Goal: Information Seeking & Learning: Learn about a topic

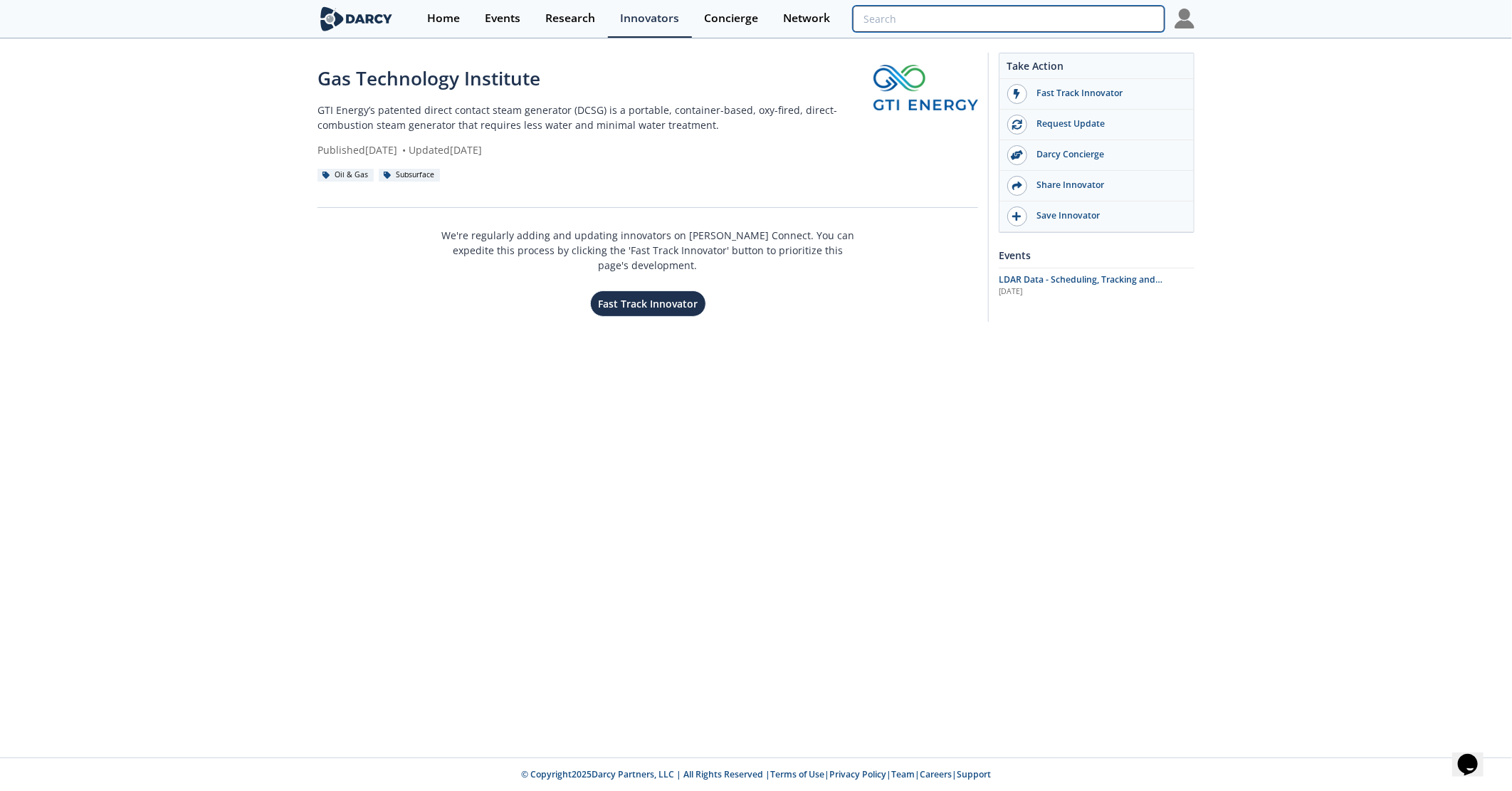
click at [1091, 12] on input "search" at bounding box center [1009, 18] width 312 height 26
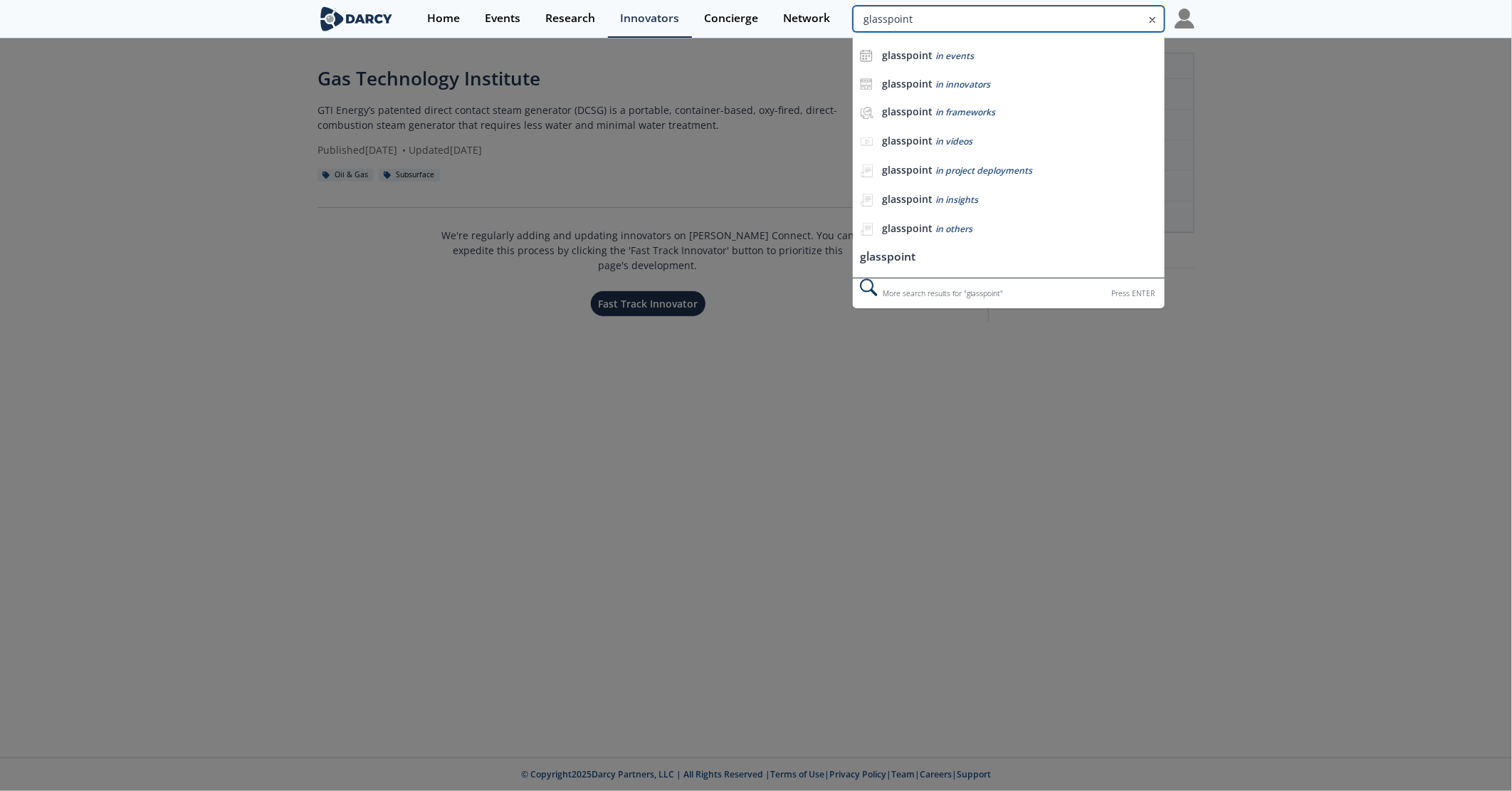
type input "glasspoint"
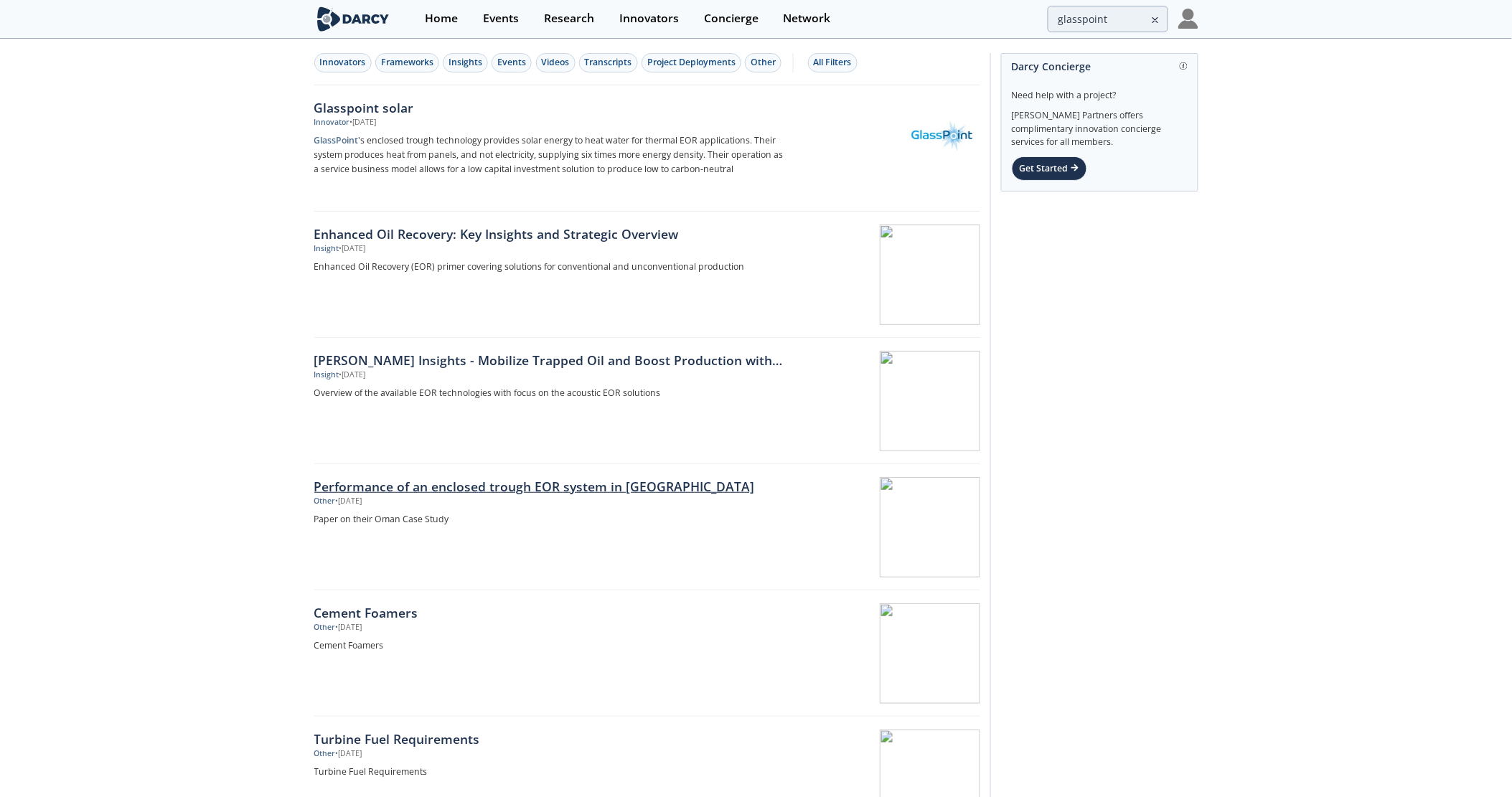
click at [431, 484] on div "Performance of an enclosed trough EOR system in South Oman" at bounding box center [552, 486] width 475 height 19
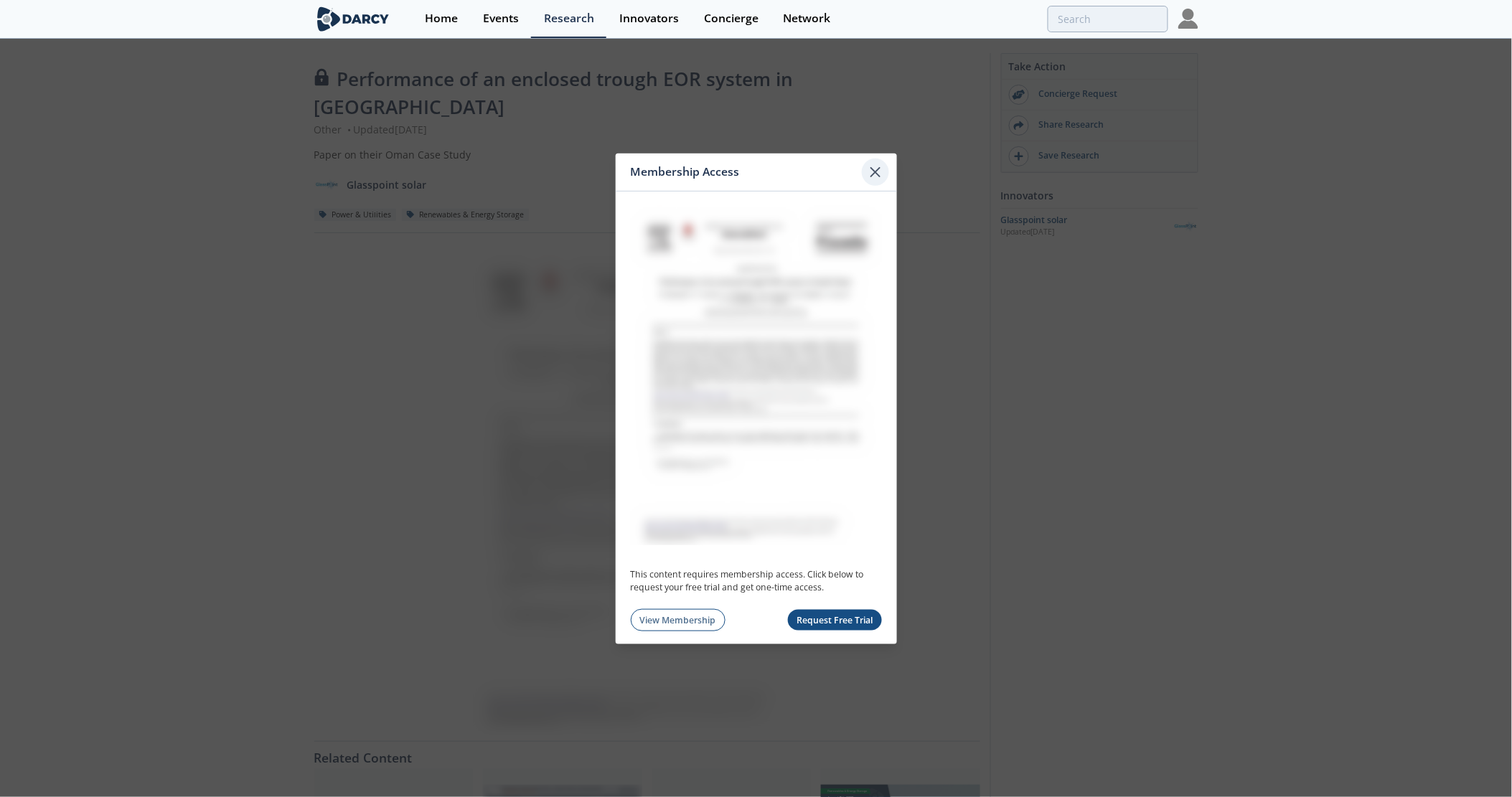
click at [883, 173] on icon at bounding box center [875, 171] width 17 height 17
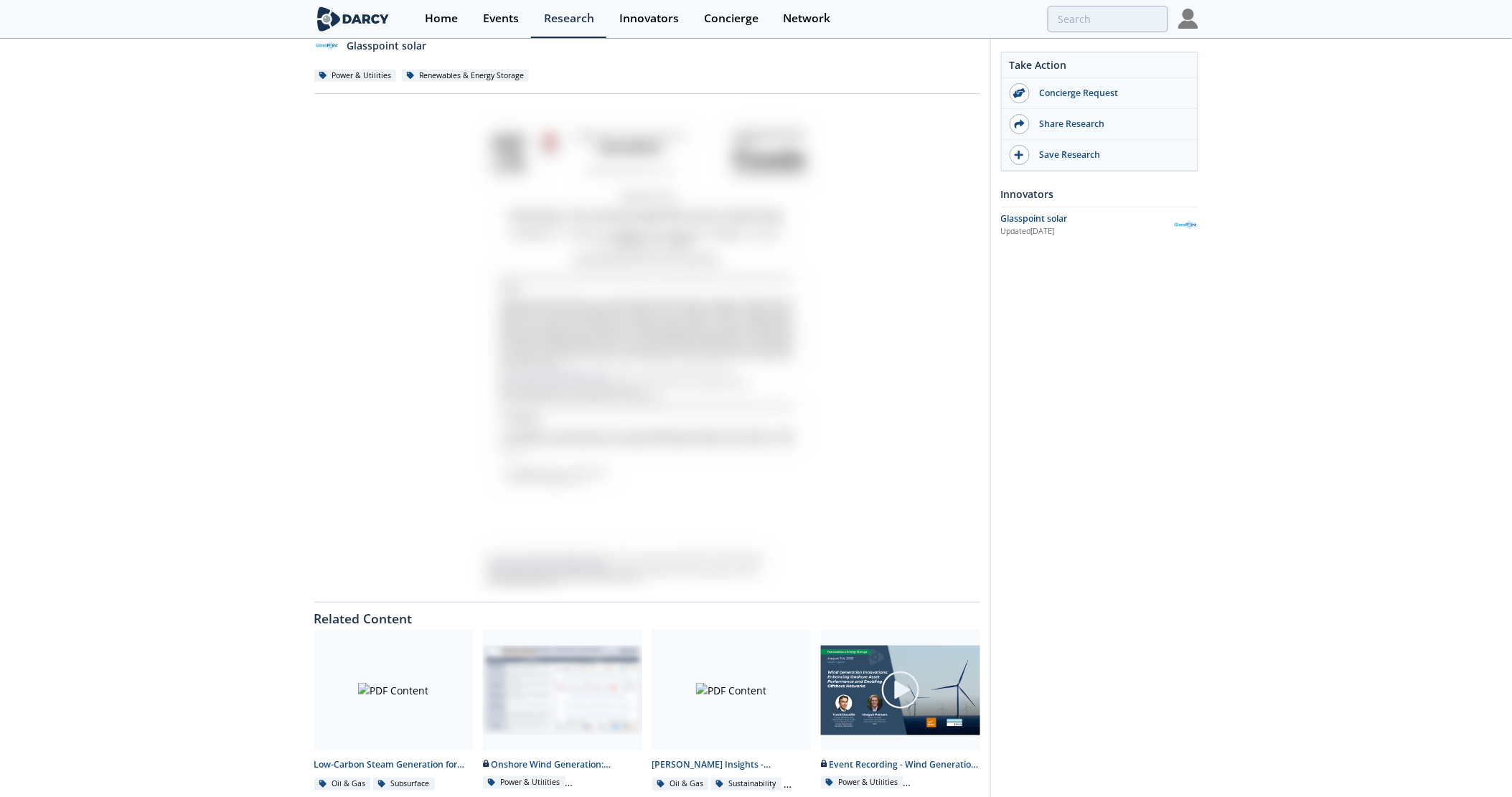
scroll to position [169, 0]
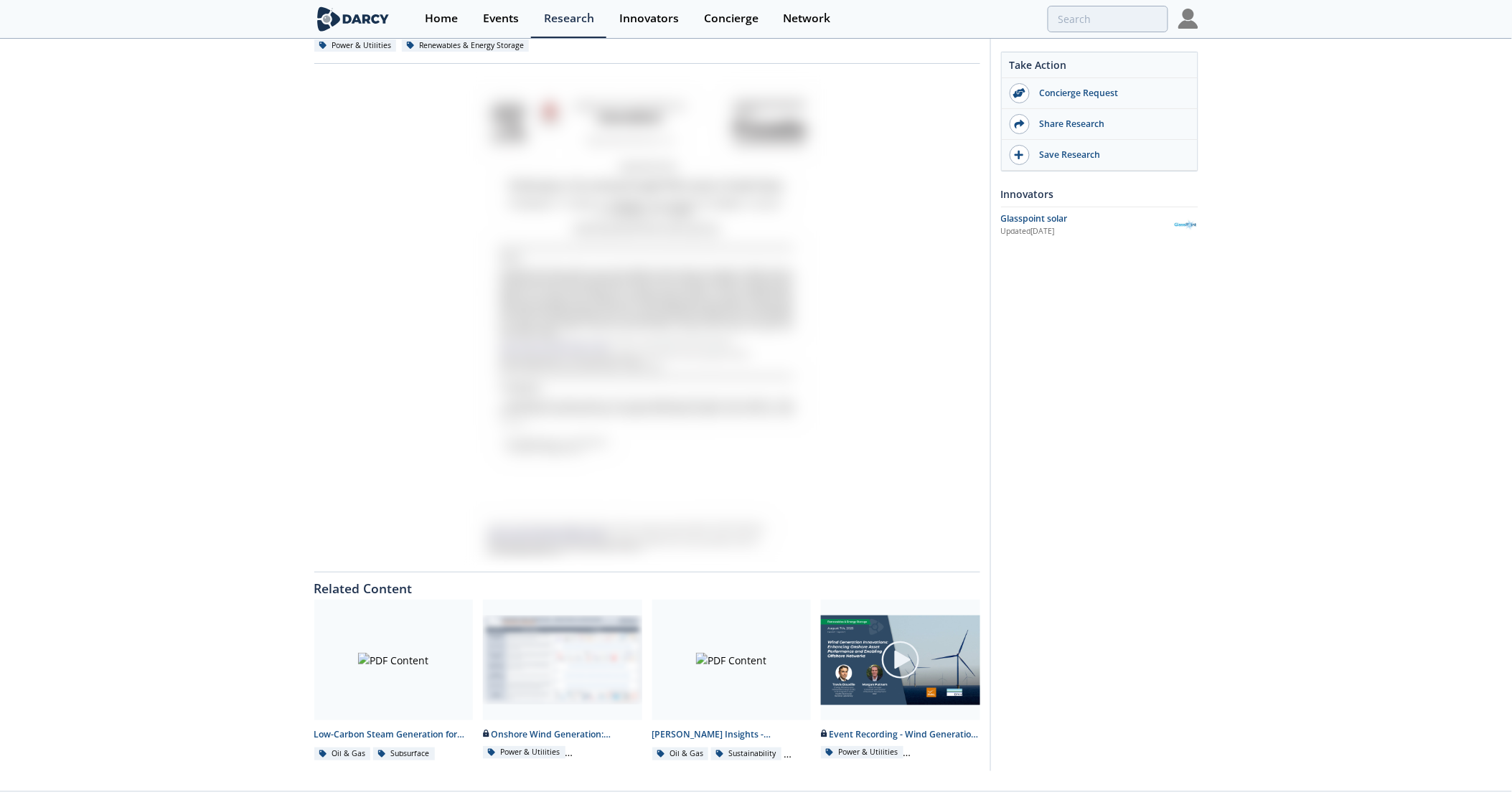
type input "glasspoint"
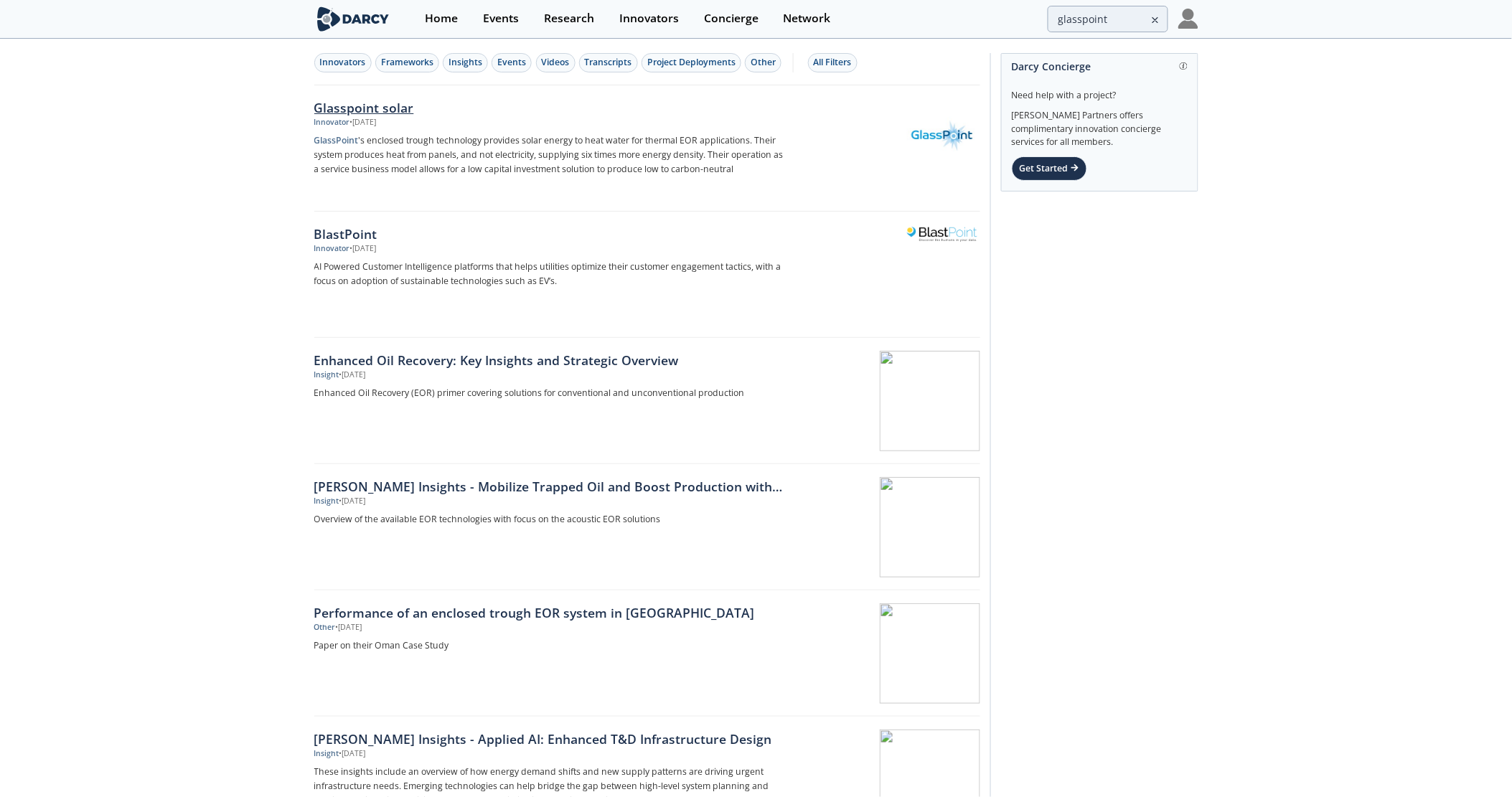
click at [345, 106] on div "Glasspoint solar" at bounding box center [552, 107] width 475 height 19
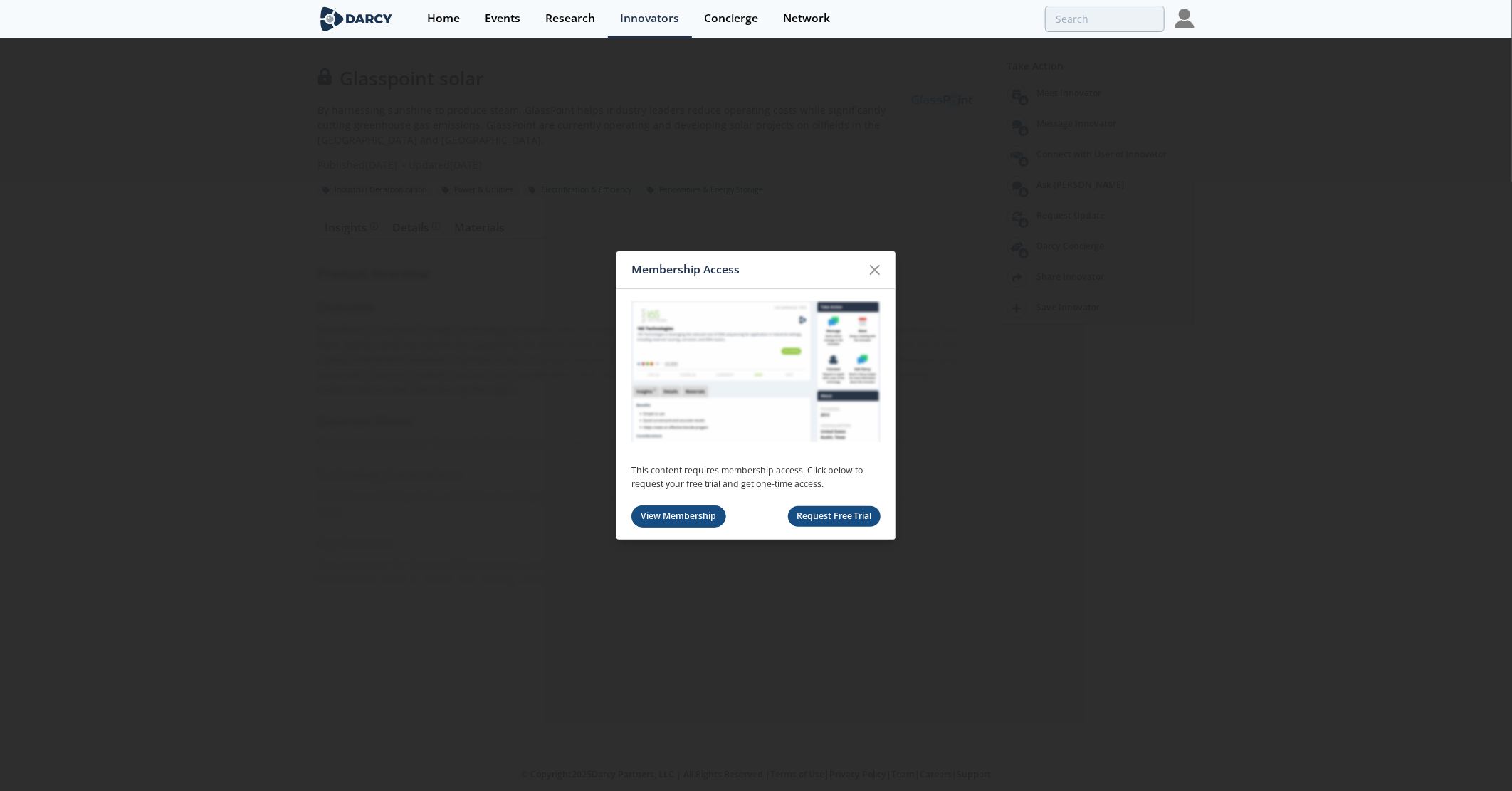
click at [682, 511] on link "View Membership" at bounding box center [678, 516] width 94 height 22
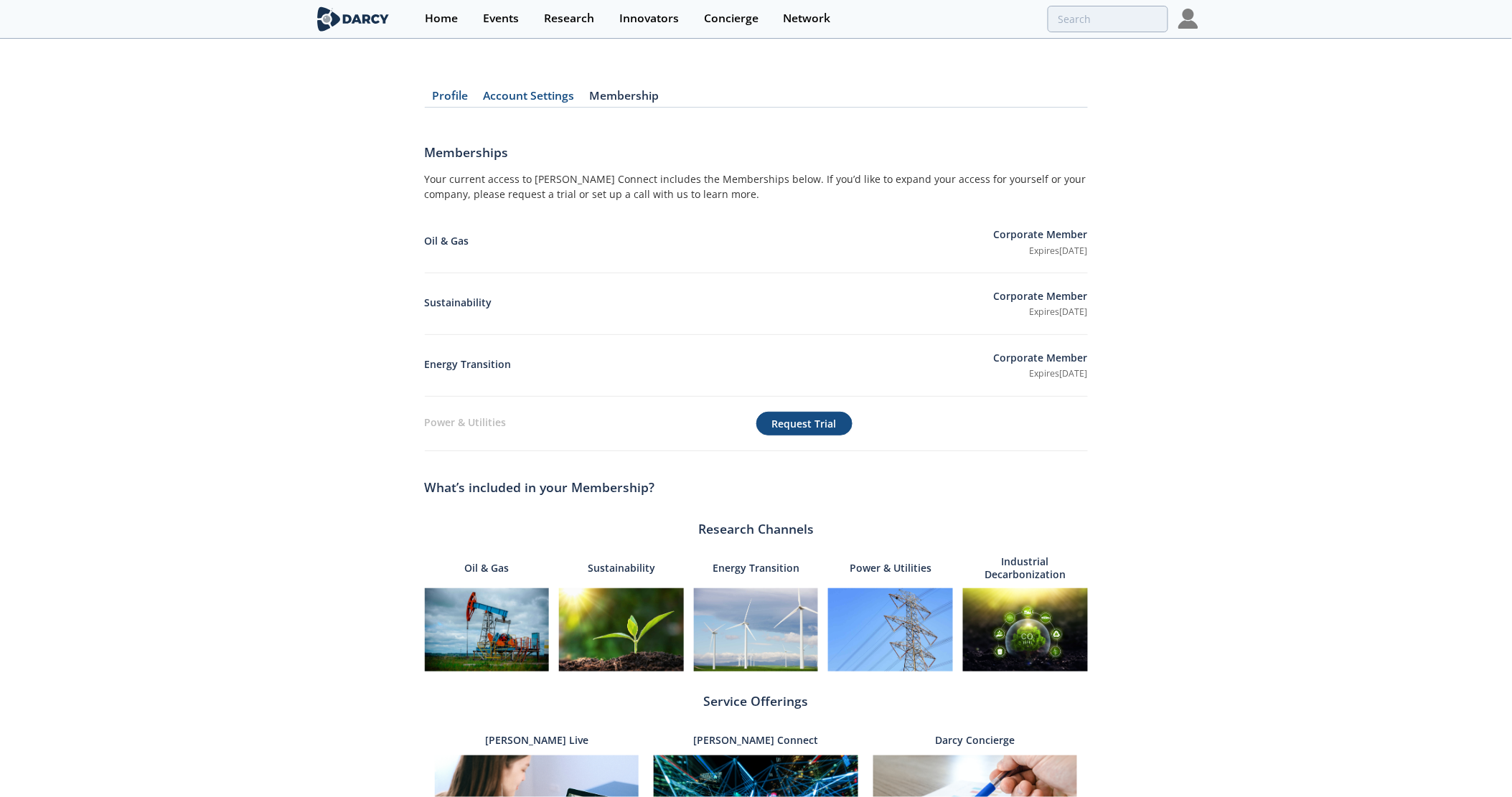
click at [792, 430] on button "Request Trial" at bounding box center [804, 424] width 96 height 24
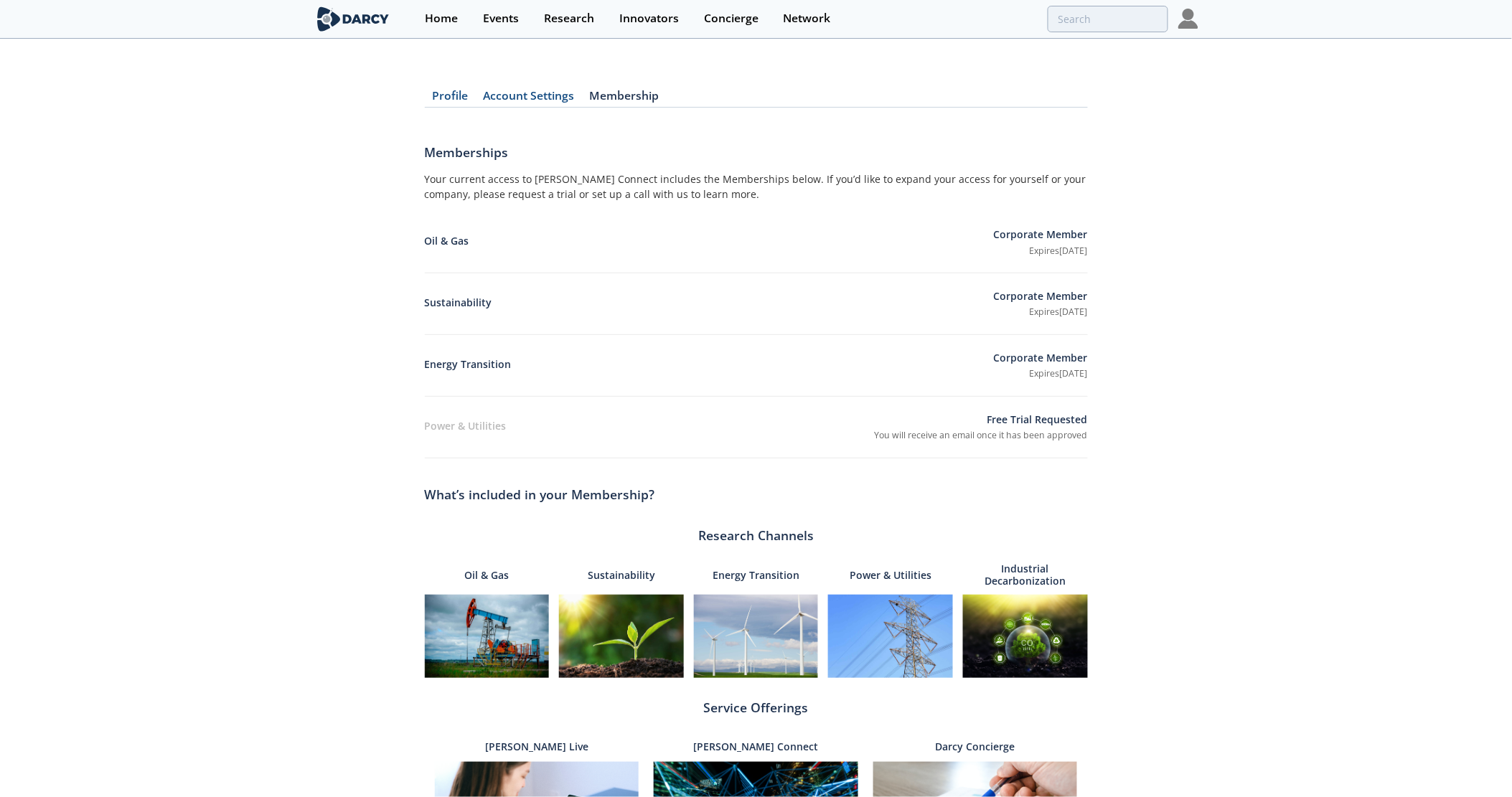
click at [524, 95] on link "Account Settings" at bounding box center [528, 99] width 106 height 17
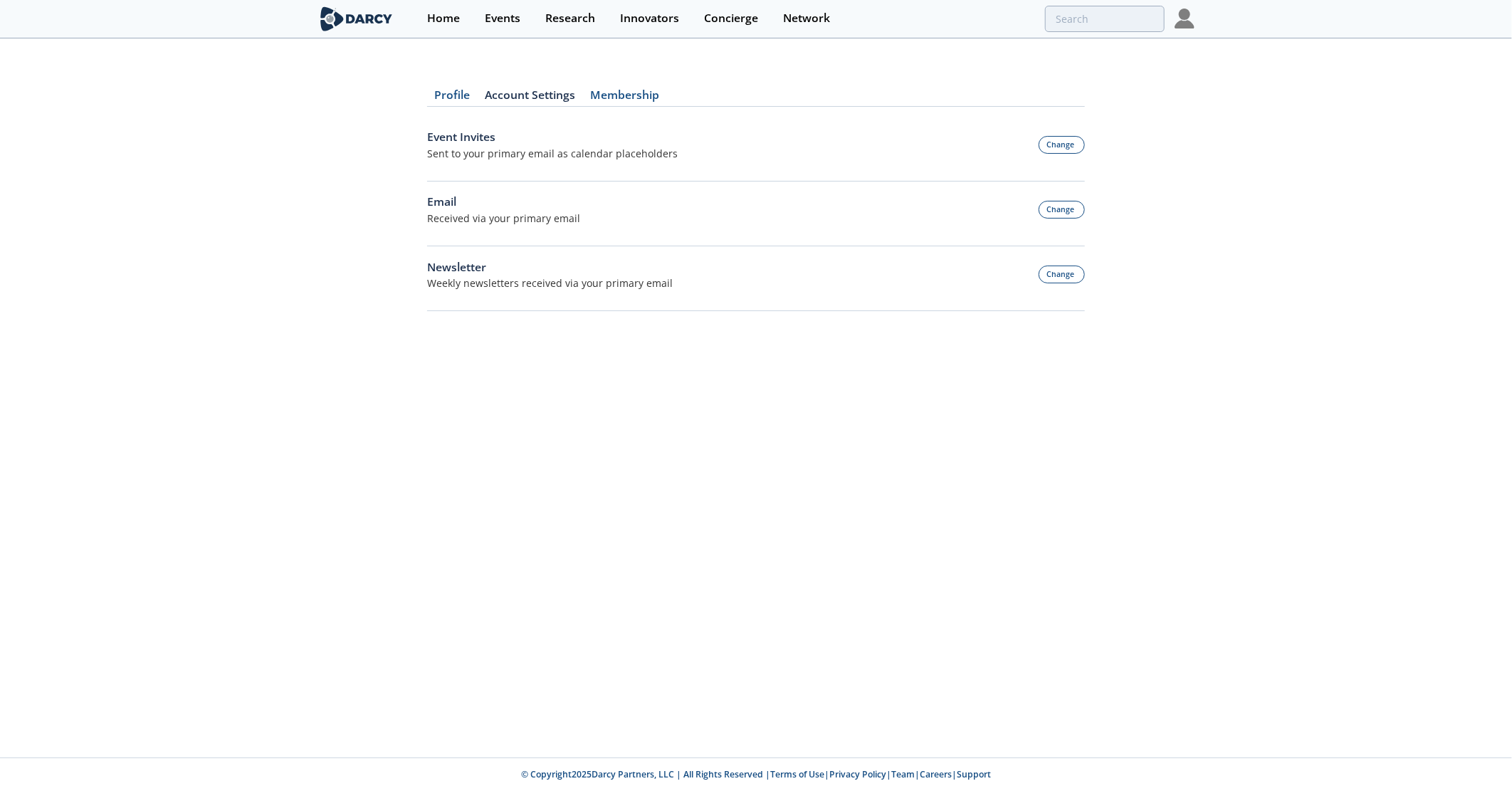
click at [446, 96] on link "Profile" at bounding box center [452, 98] width 50 height 17
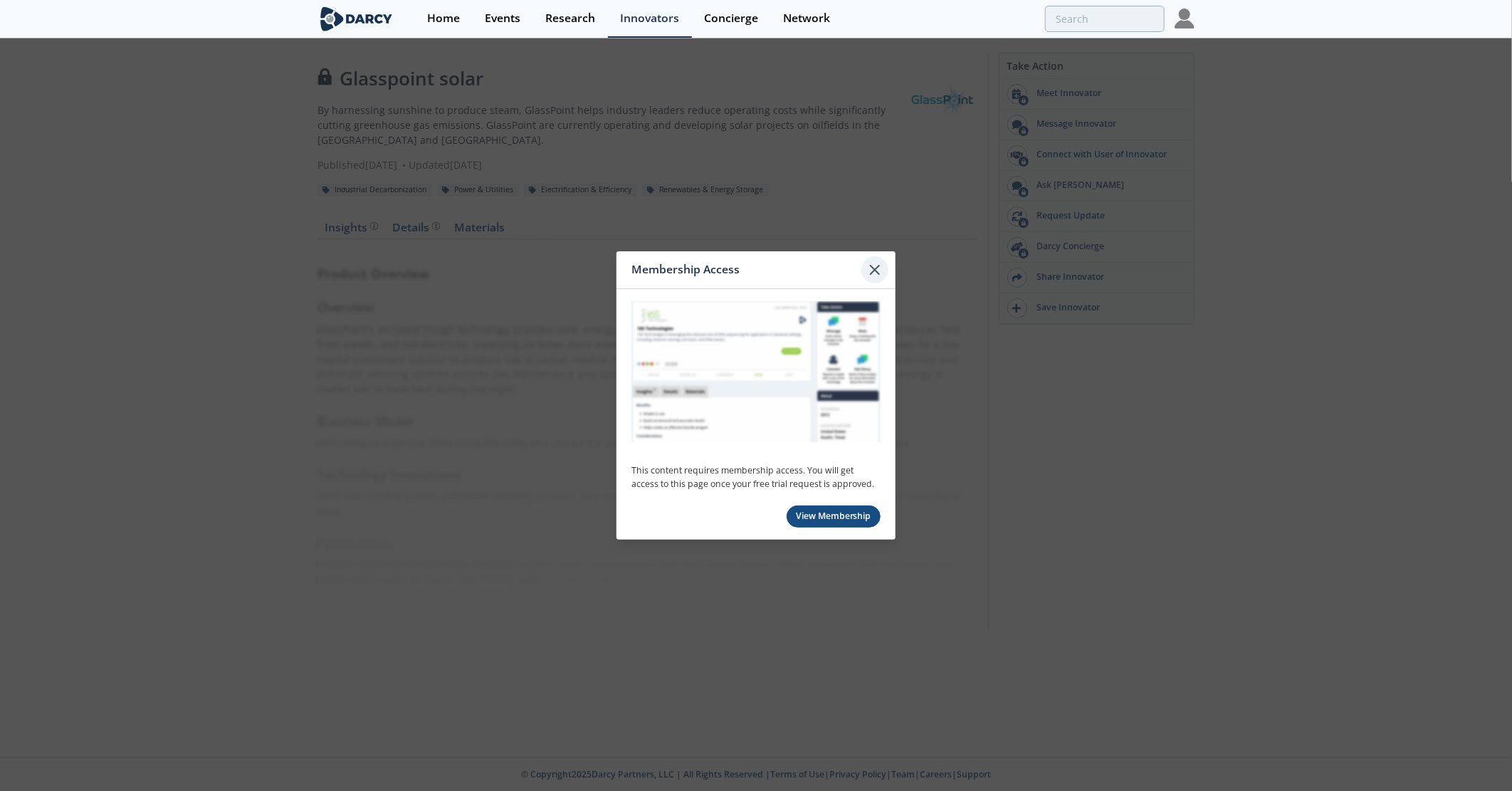
click at [877, 269] on icon at bounding box center [875, 270] width 17 height 17
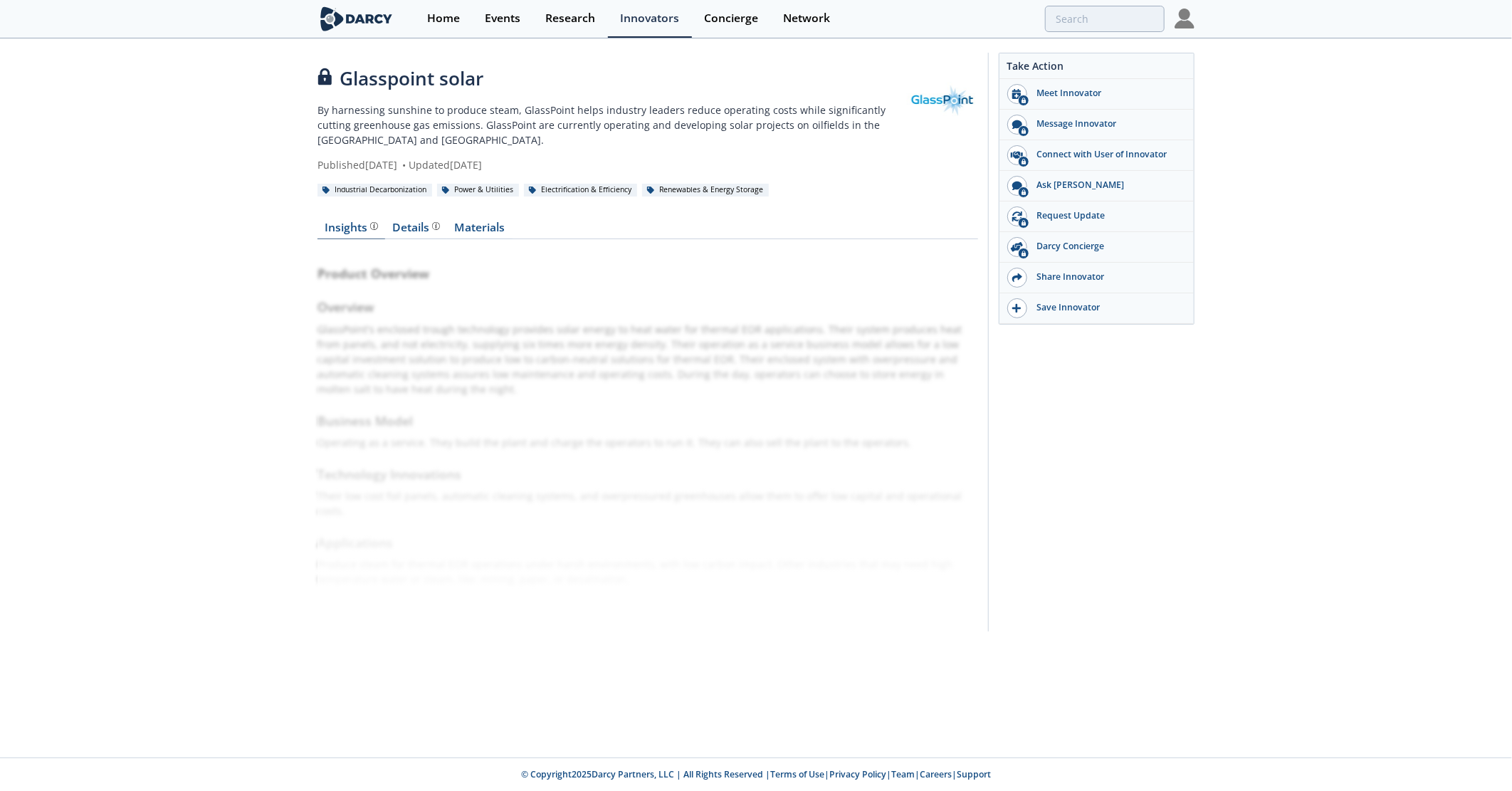
click at [357, 231] on div "Insights" at bounding box center [351, 227] width 53 height 12
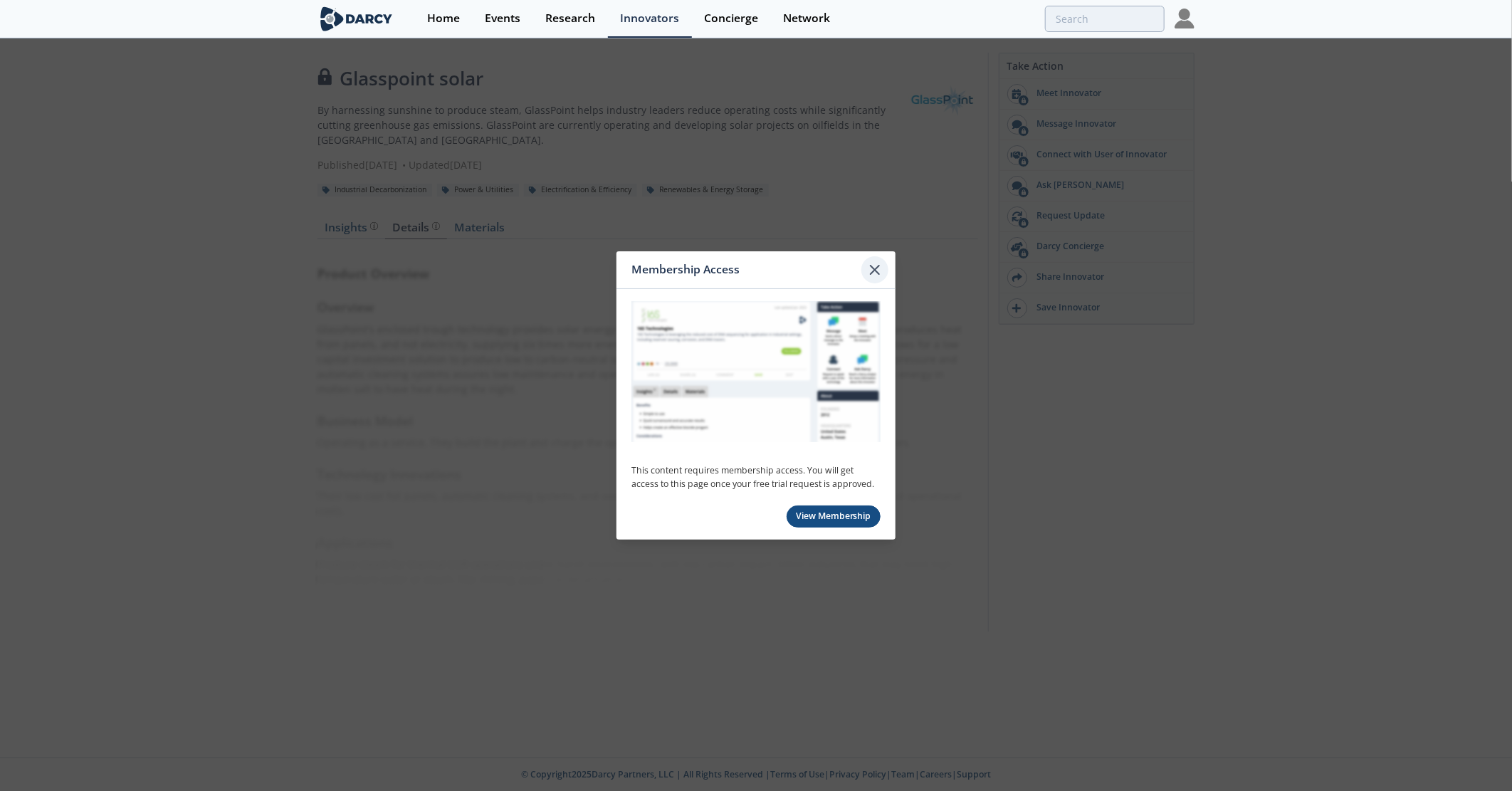
click at [877, 272] on icon at bounding box center [876, 270] width 9 height 9
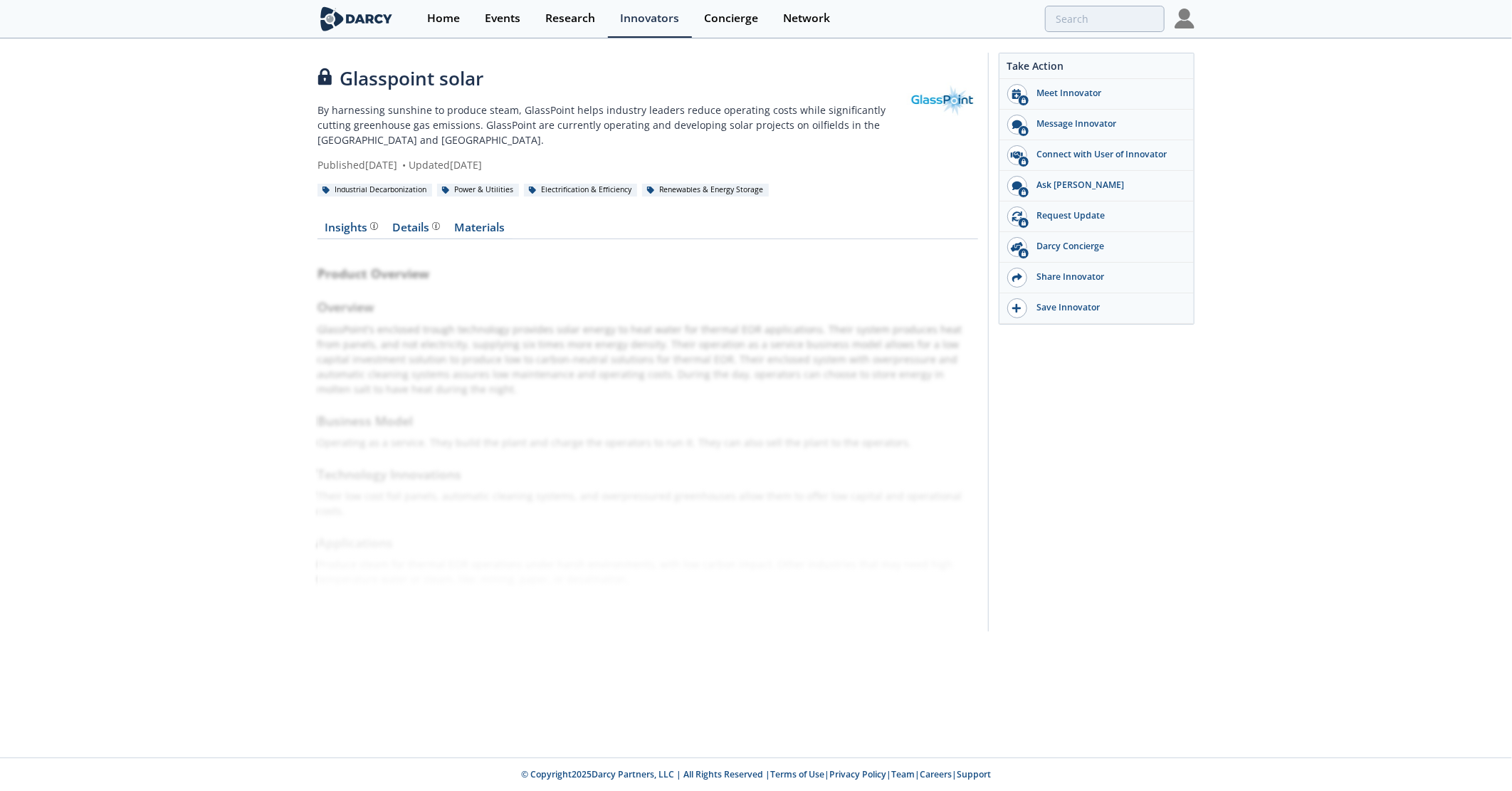
type input "glasspoint"
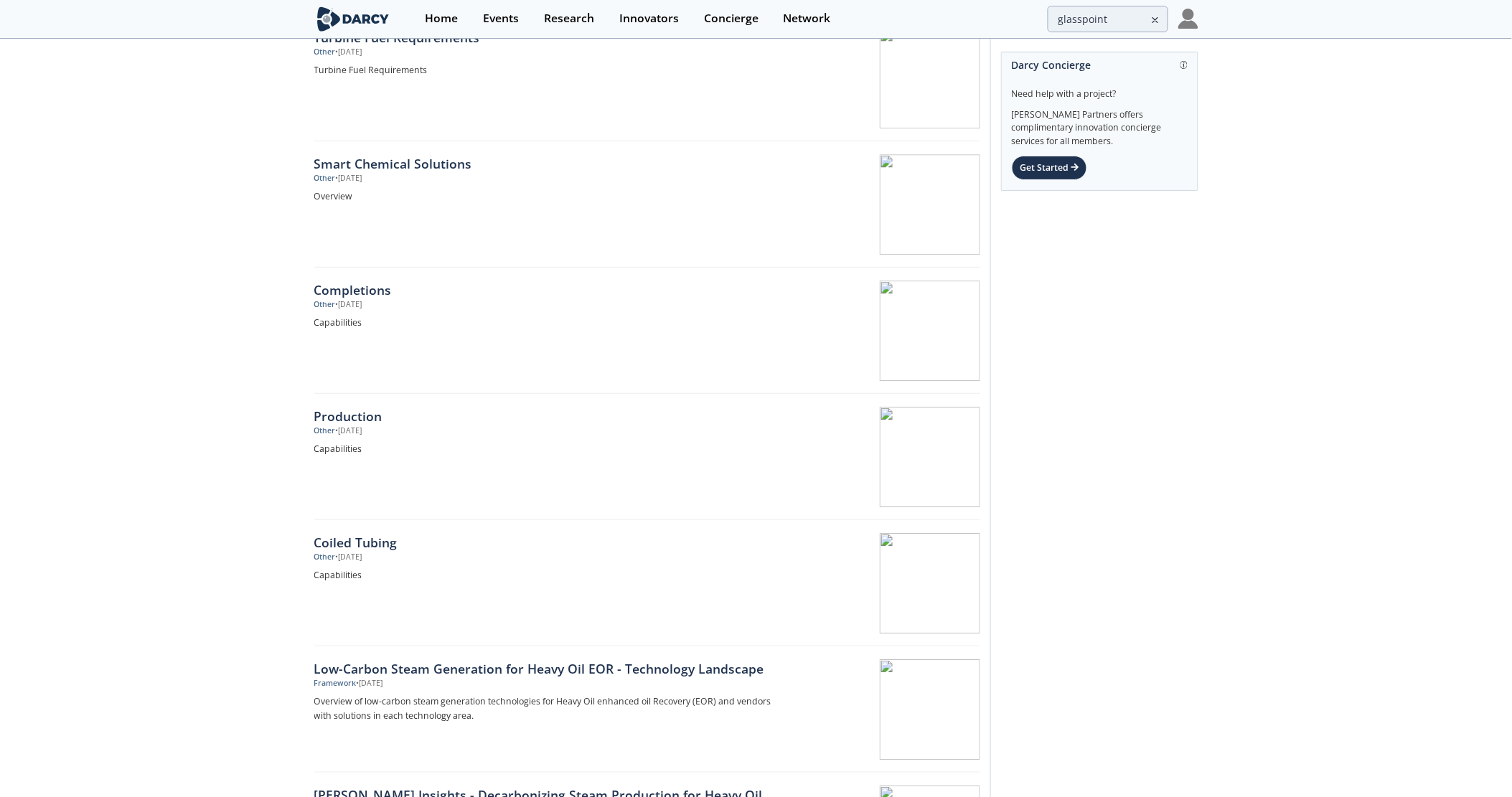
scroll to position [1354, 0]
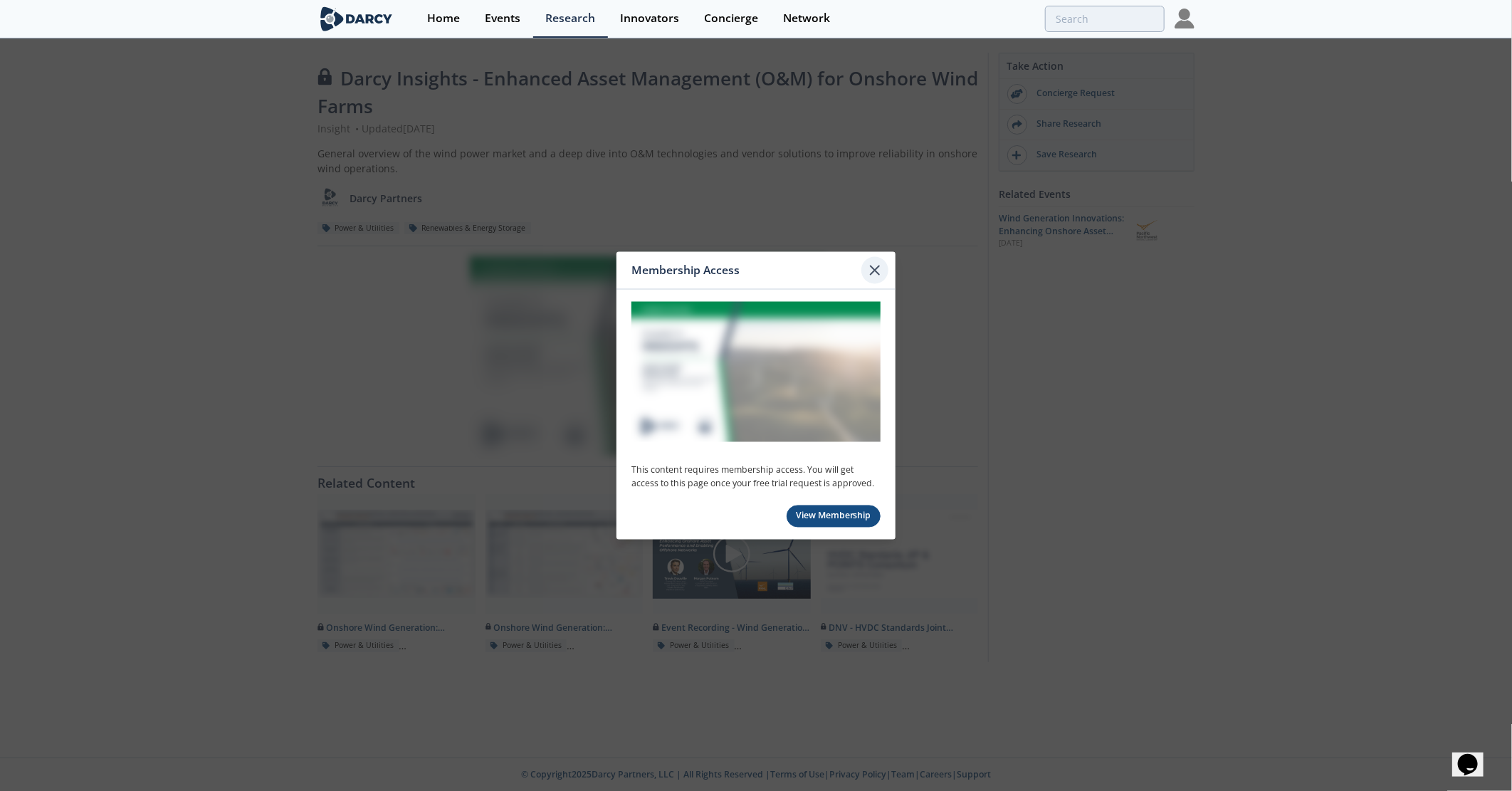
click at [871, 273] on icon at bounding box center [876, 270] width 9 height 9
